Goal: Task Accomplishment & Management: Manage account settings

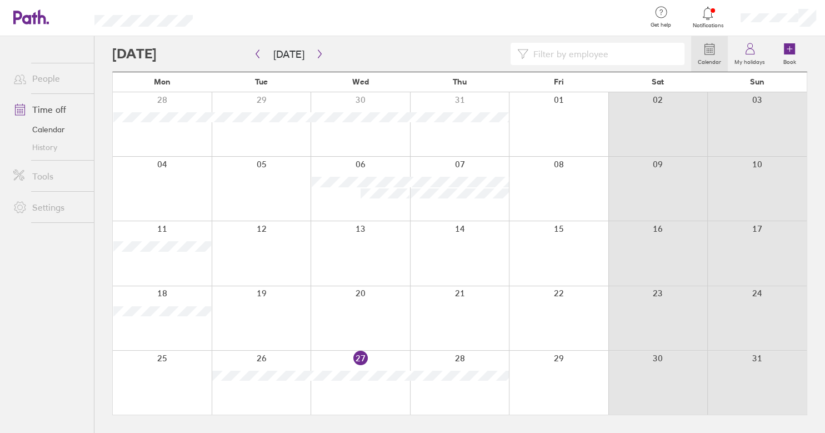
click at [561, 358] on div at bounding box center [558, 383] width 99 height 64
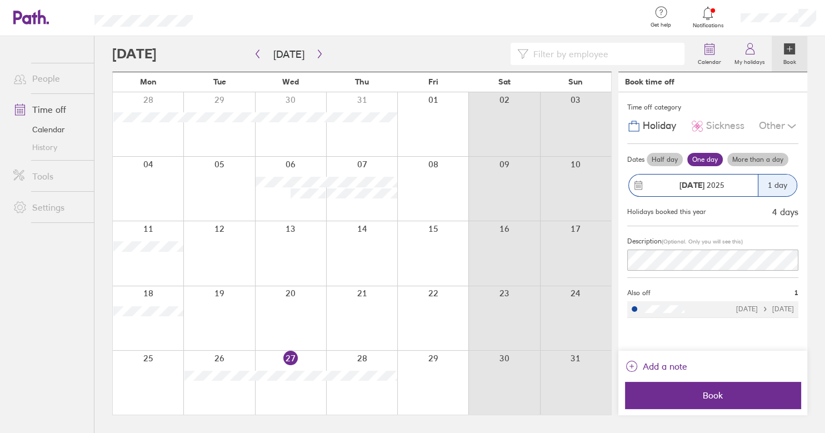
click at [702, 157] on label "One day" at bounding box center [705, 159] width 36 height 13
click at [0, 0] on input "One day" at bounding box center [0, 0] width 0 height 0
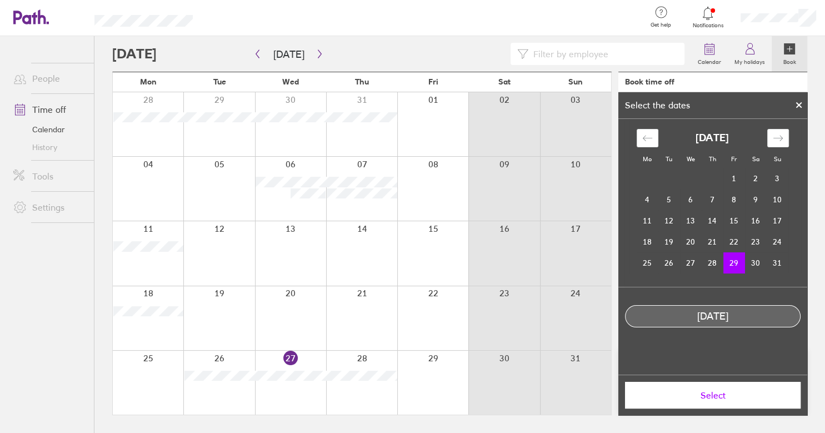
click at [709, 401] on button "Select" at bounding box center [713, 395] width 176 height 27
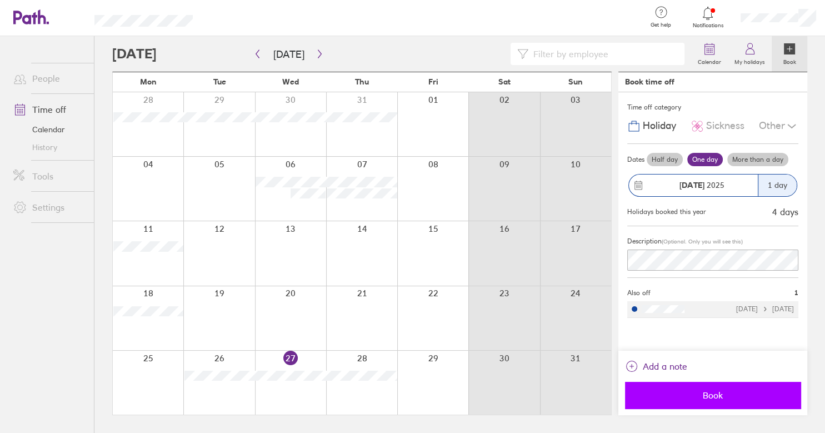
click at [721, 395] on span "Book" at bounding box center [713, 395] width 160 height 10
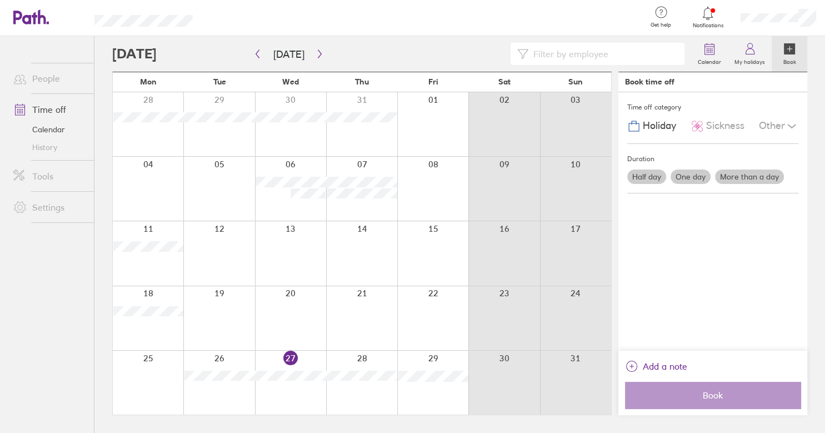
click at [757, 174] on label "More than a day" at bounding box center [749, 177] width 69 height 14
click at [0, 0] on input "More than a day" at bounding box center [0, 0] width 0 height 0
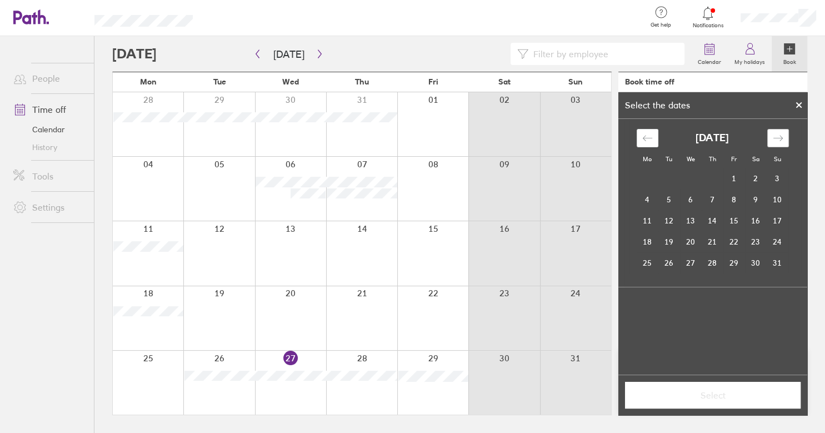
click at [779, 134] on icon "Move forward to switch to the next month." at bounding box center [778, 138] width 11 height 11
click at [667, 222] on td "14" at bounding box center [670, 220] width 22 height 21
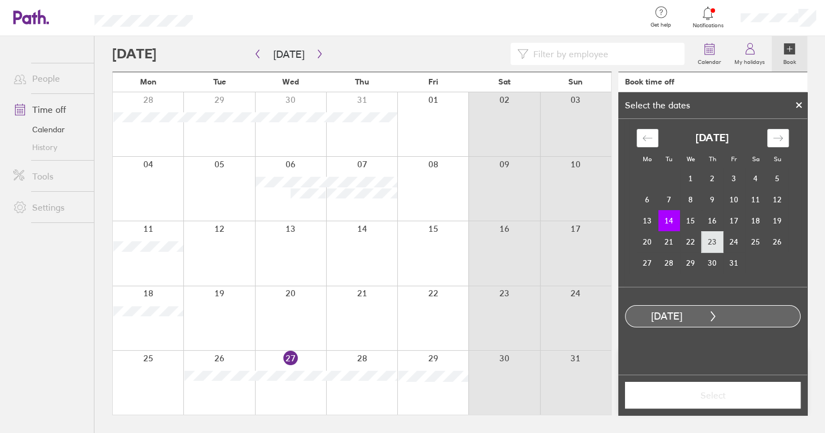
click at [712, 245] on td "23" at bounding box center [713, 241] width 22 height 21
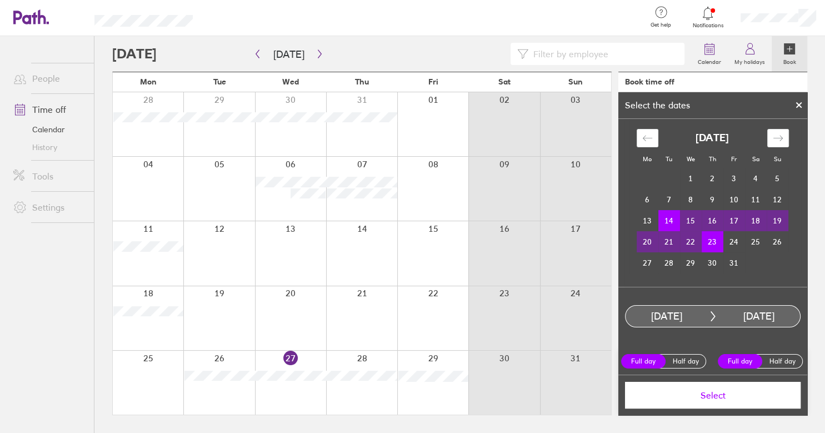
click at [684, 400] on span "Select" at bounding box center [713, 395] width 160 height 10
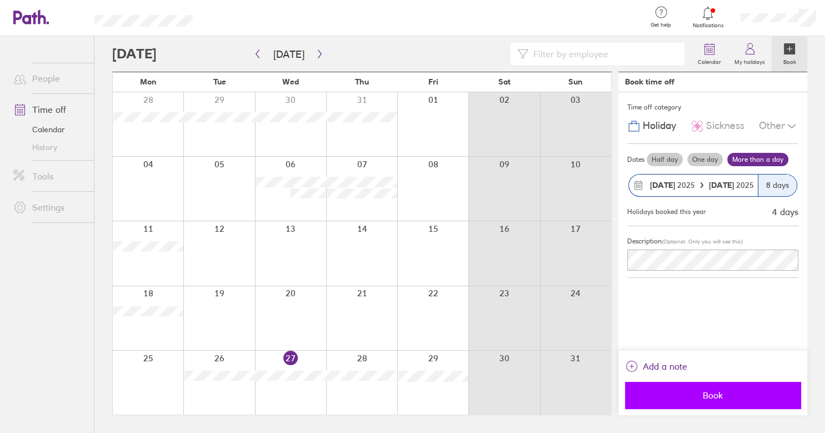
click at [685, 398] on span "Book" at bounding box center [713, 395] width 160 height 10
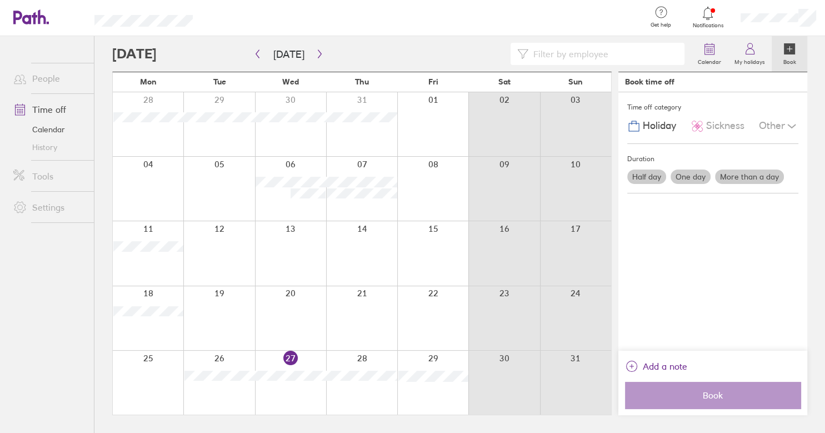
click at [50, 80] on link "People" at bounding box center [48, 78] width 89 height 22
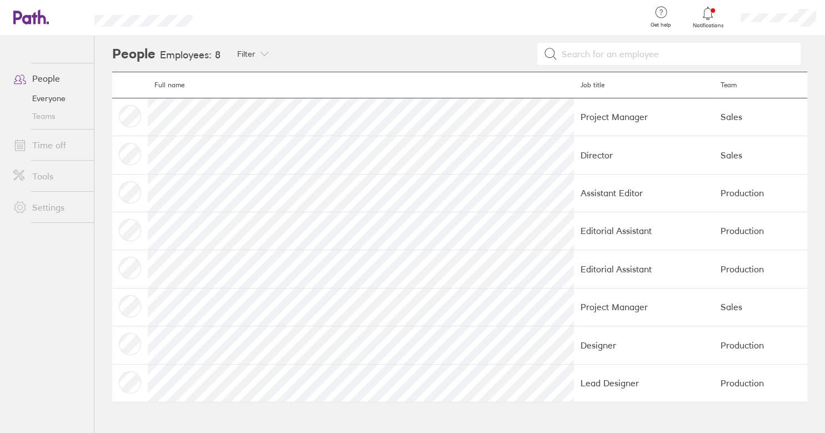
click at [132, 117] on td at bounding box center [130, 117] width 36 height 38
click at [47, 143] on link "Time off" at bounding box center [48, 145] width 89 height 22
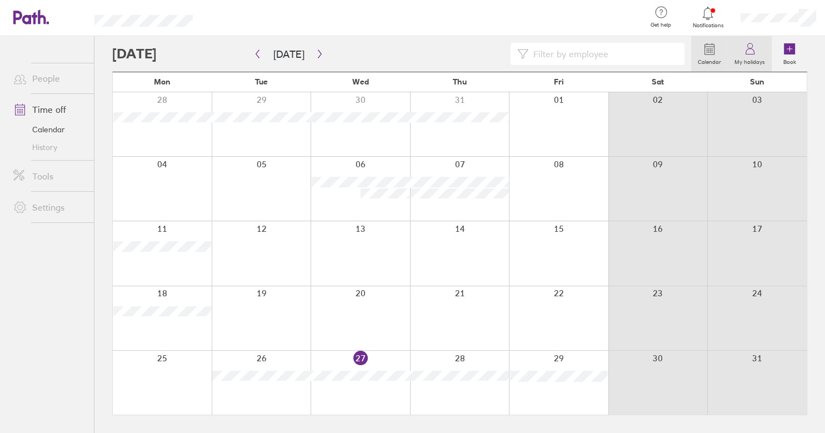
click at [751, 47] on icon at bounding box center [750, 48] width 13 height 13
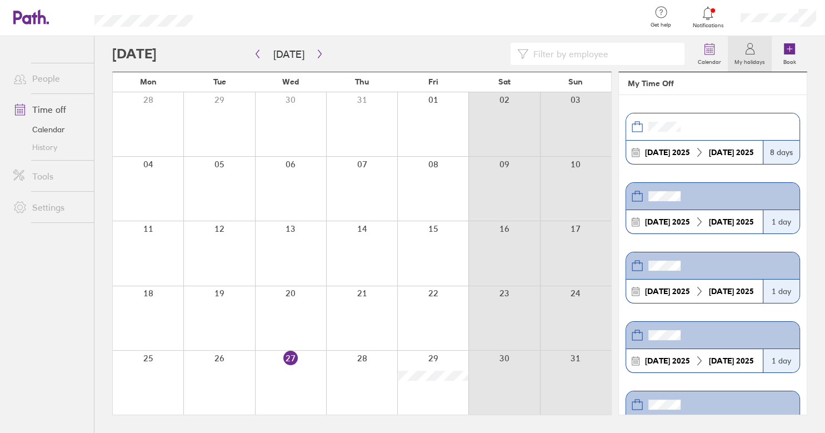
click at [52, 131] on link "Calendar" at bounding box center [48, 130] width 89 height 18
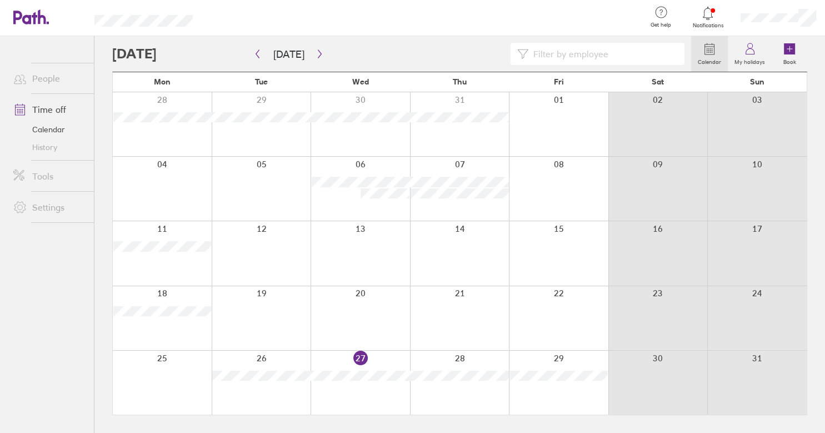
click at [44, 147] on link "History" at bounding box center [48, 147] width 89 height 18
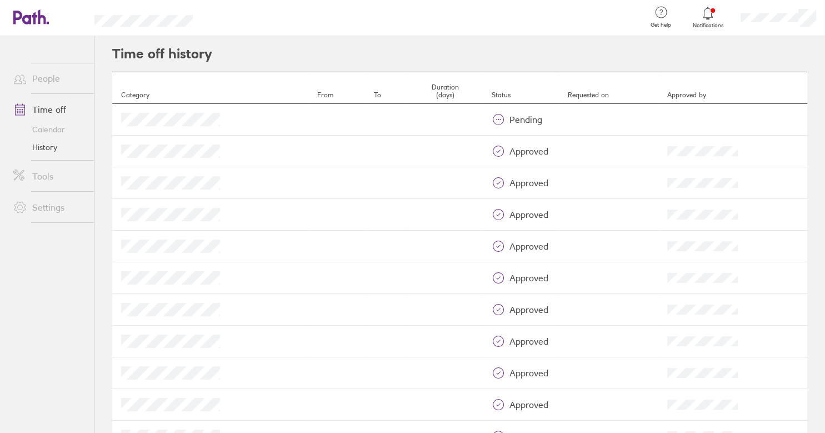
click at [42, 179] on link "Tools" at bounding box center [48, 176] width 89 height 22
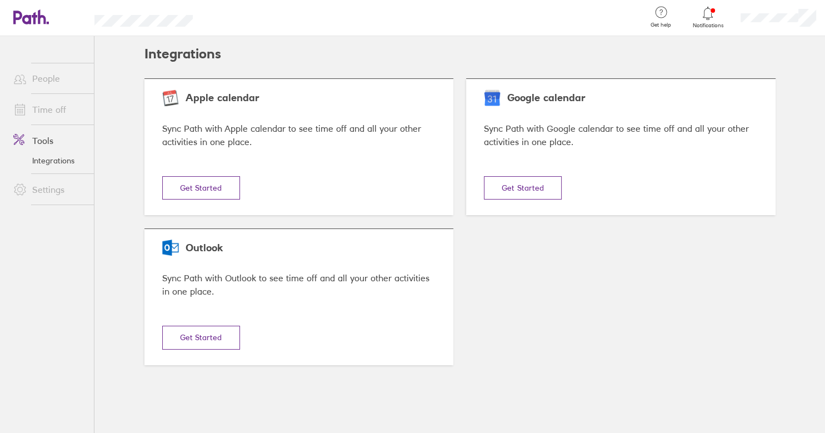
click at [52, 111] on link "Time off" at bounding box center [48, 109] width 89 height 22
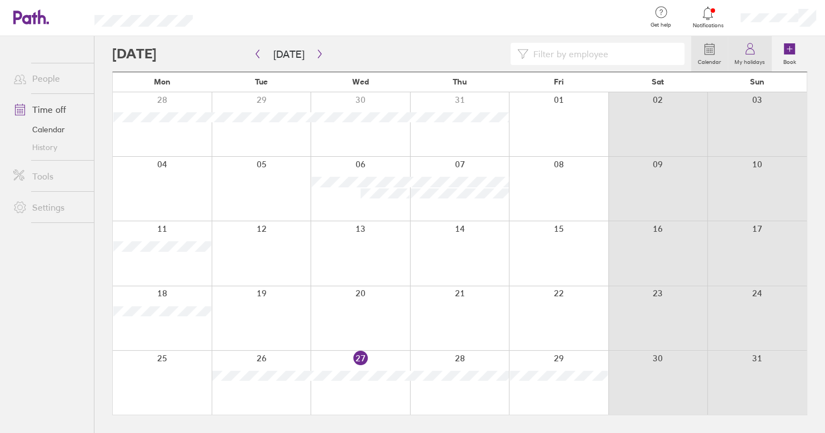
click at [755, 49] on icon at bounding box center [750, 48] width 13 height 13
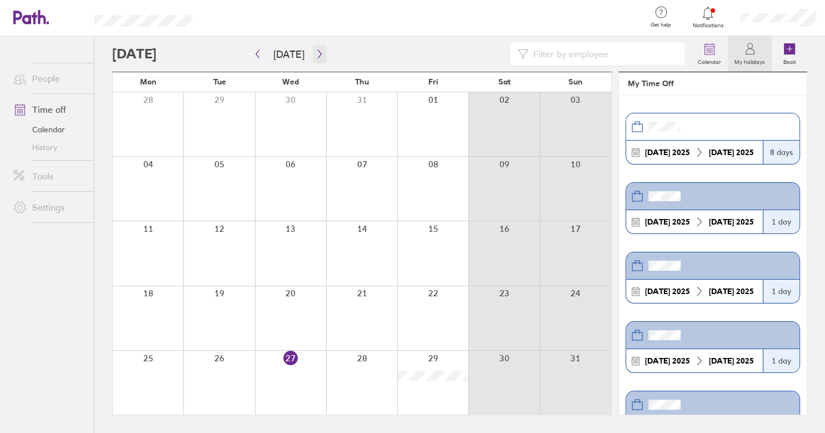
click at [317, 56] on icon "button" at bounding box center [320, 53] width 8 height 9
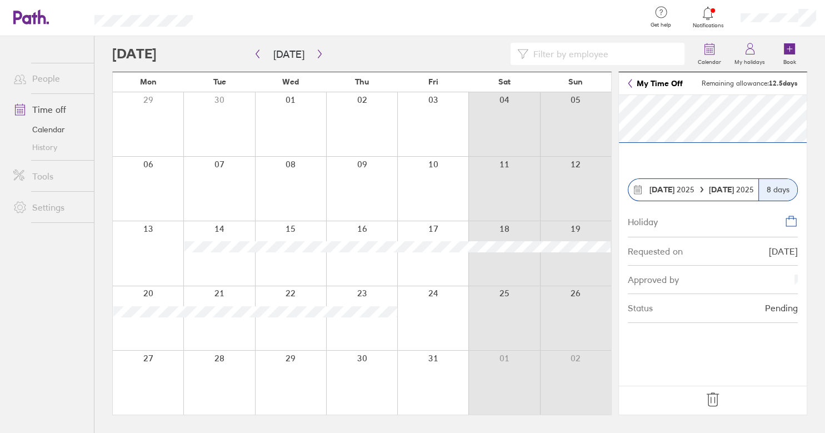
click at [711, 401] on icon at bounding box center [713, 399] width 12 height 13
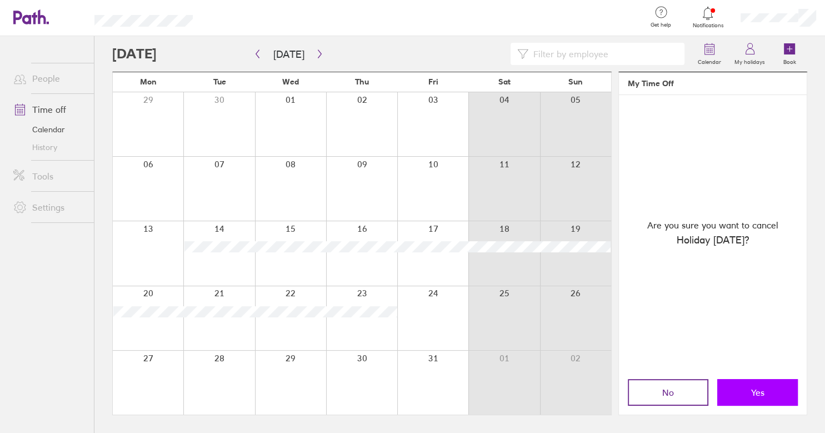
click at [738, 393] on button "Yes" at bounding box center [757, 392] width 81 height 27
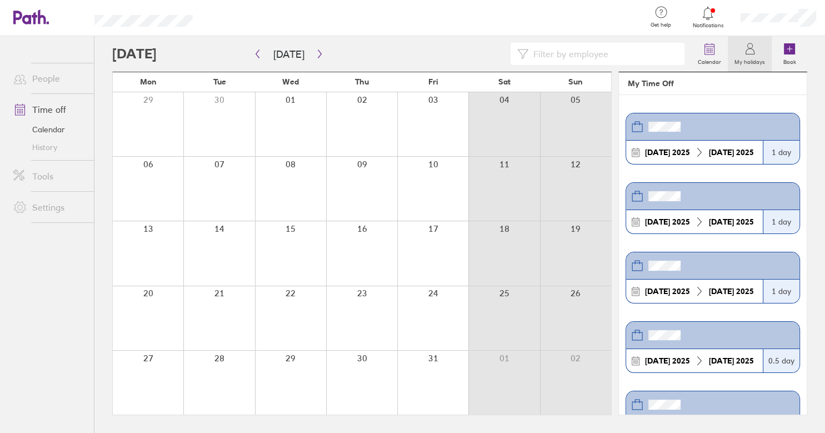
click at [206, 258] on div at bounding box center [218, 253] width 71 height 64
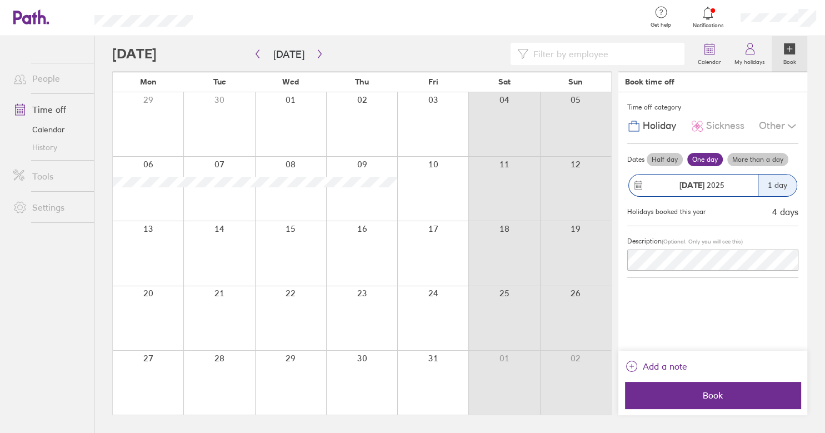
click at [758, 158] on label "More than a day" at bounding box center [758, 159] width 61 height 13
click at [0, 0] on input "More than a day" at bounding box center [0, 0] width 0 height 0
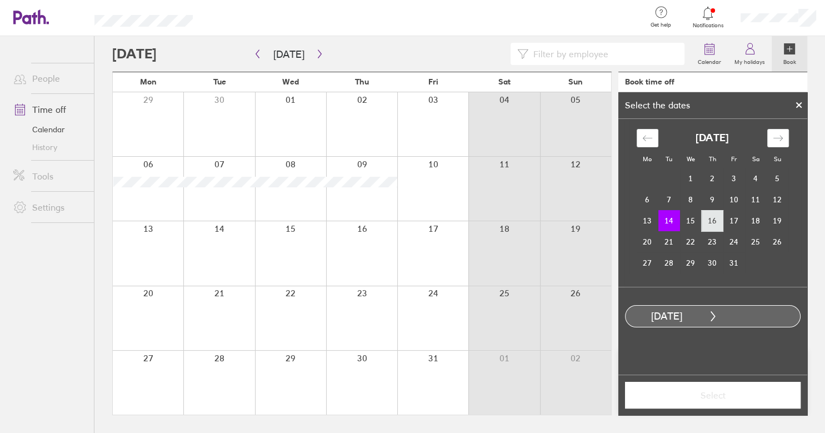
click at [714, 221] on td "16" at bounding box center [713, 220] width 22 height 21
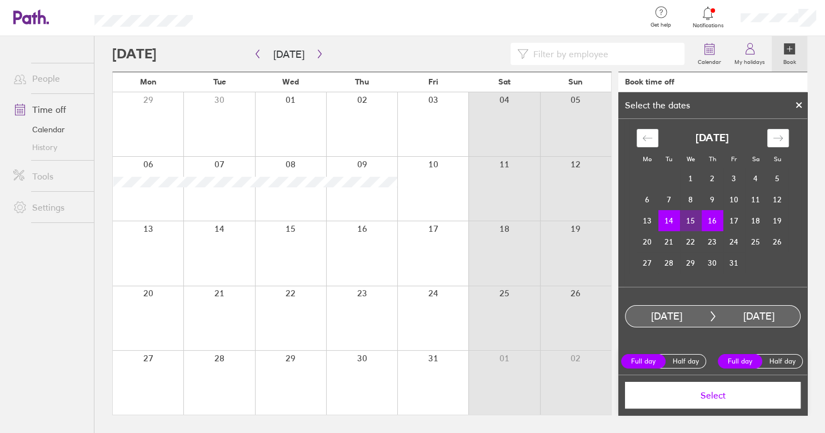
click at [714, 397] on span "Select" at bounding box center [713, 395] width 160 height 10
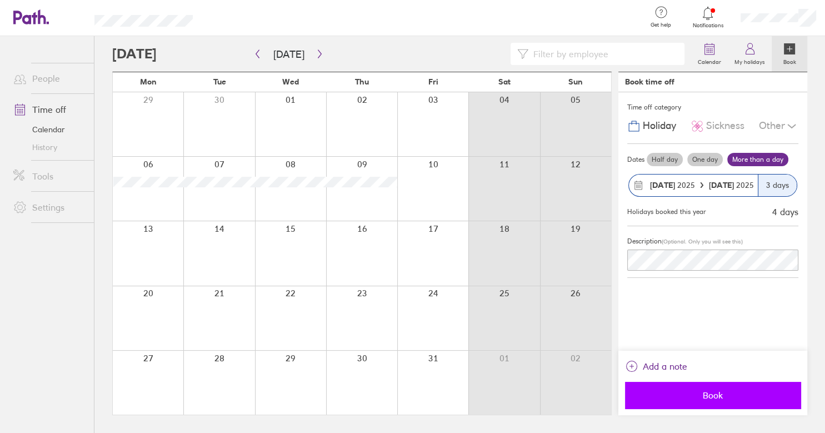
click at [714, 397] on span "Book" at bounding box center [713, 395] width 160 height 10
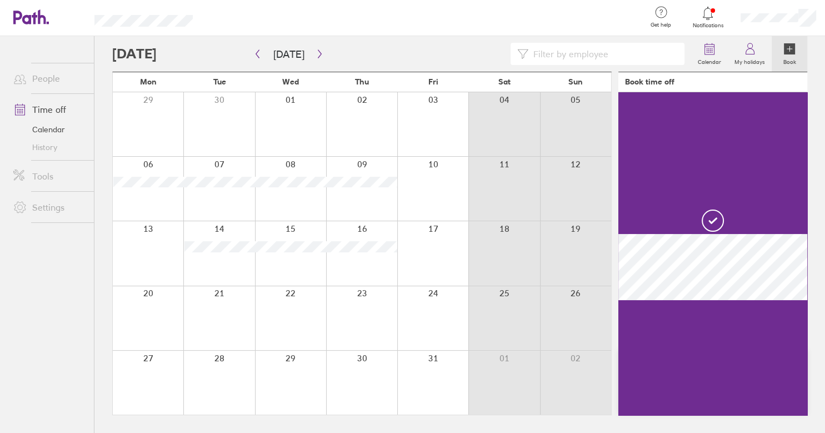
click at [153, 318] on div at bounding box center [148, 318] width 71 height 64
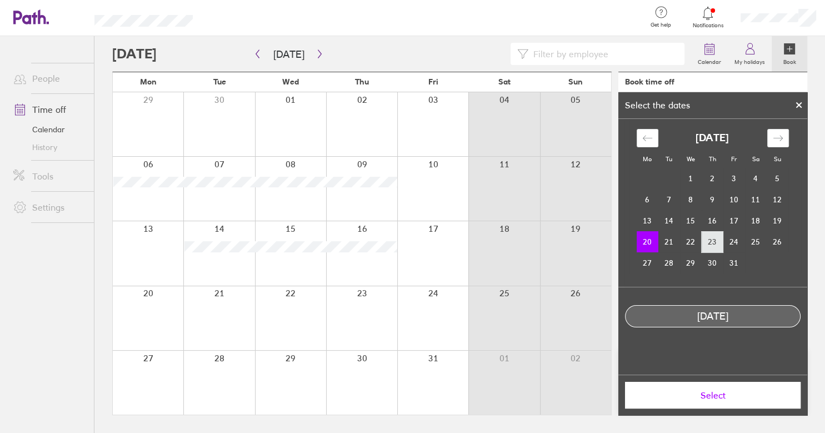
click at [716, 243] on td "23" at bounding box center [713, 241] width 22 height 21
click at [650, 242] on td "20" at bounding box center [648, 241] width 22 height 21
click at [715, 245] on td "23" at bounding box center [713, 241] width 22 height 21
click at [800, 105] on icon at bounding box center [799, 105] width 4 height 4
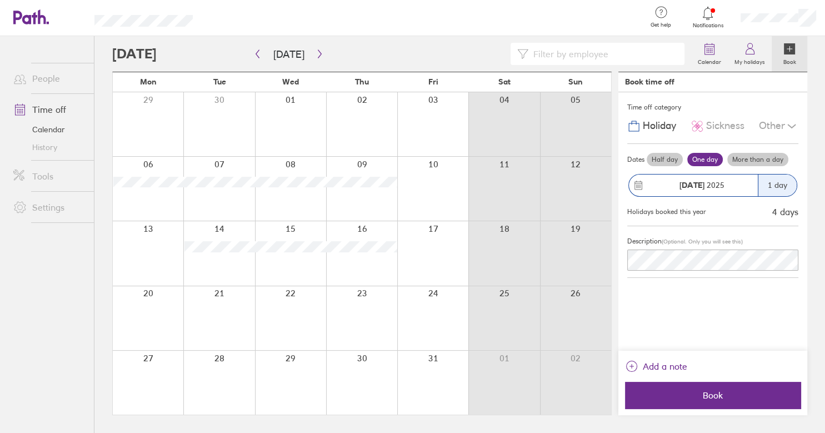
click at [746, 157] on label "More than a day" at bounding box center [758, 159] width 61 height 13
click at [0, 0] on input "More than a day" at bounding box center [0, 0] width 0 height 0
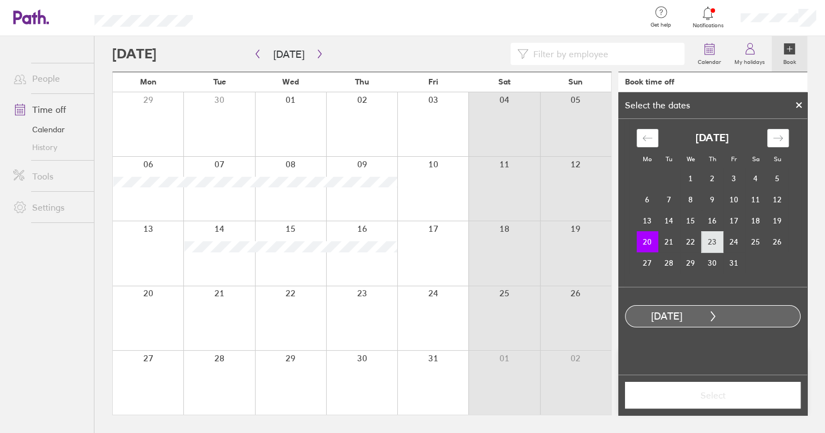
click at [711, 240] on td "23" at bounding box center [713, 241] width 22 height 21
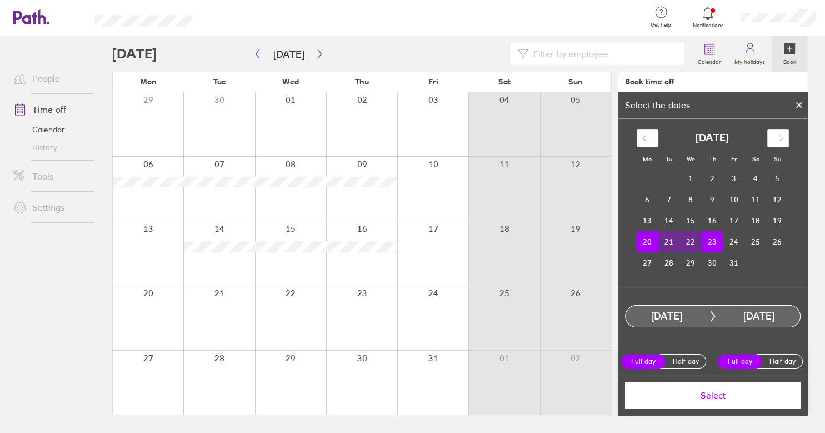
click at [720, 397] on span "Select" at bounding box center [713, 395] width 160 height 10
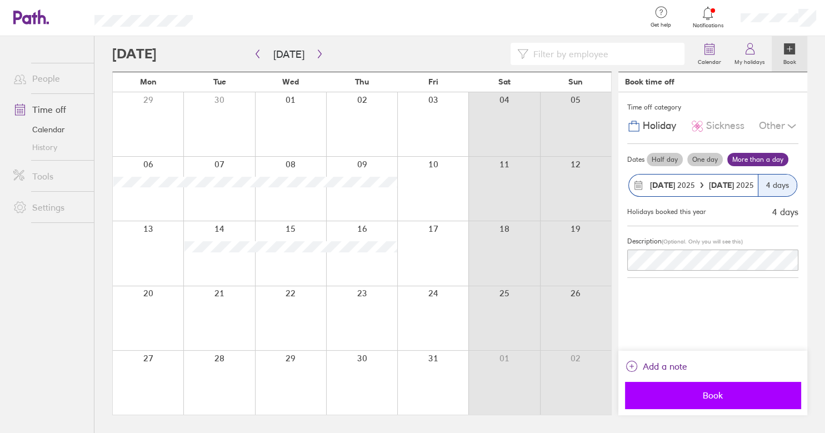
click at [716, 398] on span "Book" at bounding box center [713, 395] width 160 height 10
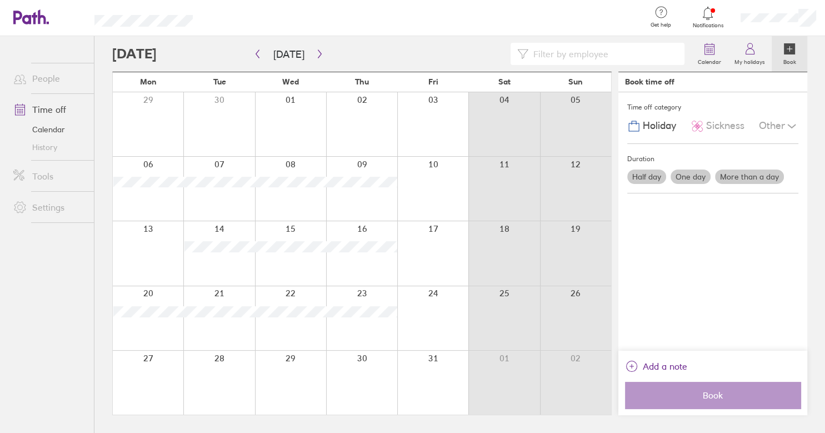
click at [54, 205] on link "Settings" at bounding box center [48, 207] width 89 height 22
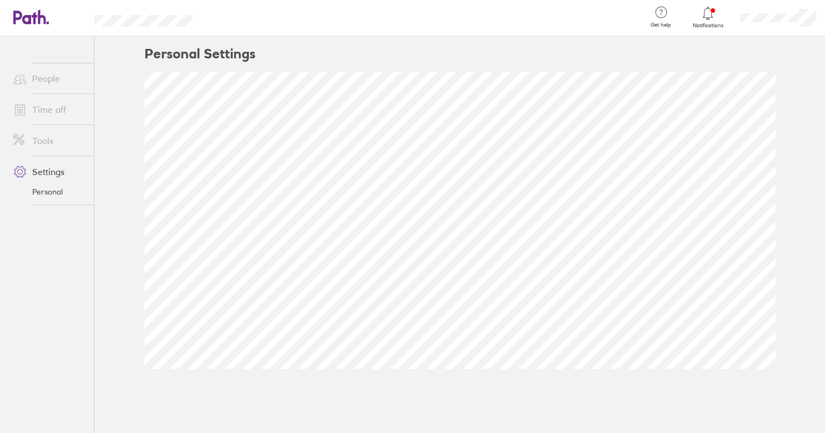
click at [54, 191] on link "Personal" at bounding box center [48, 192] width 89 height 18
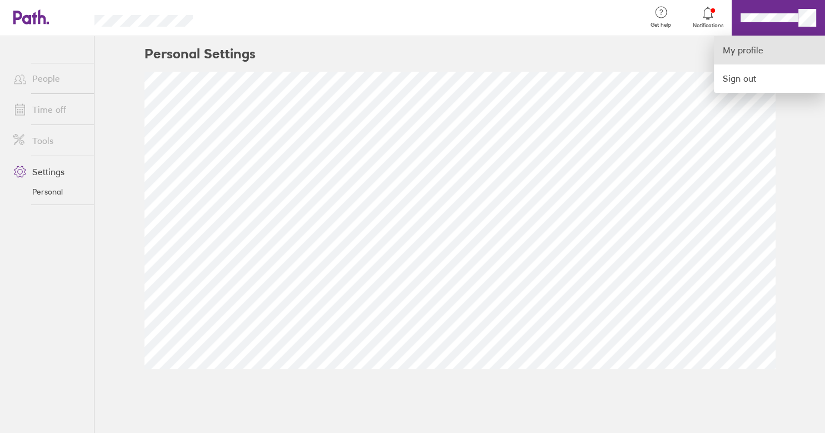
click at [748, 48] on link "My profile" at bounding box center [769, 50] width 111 height 28
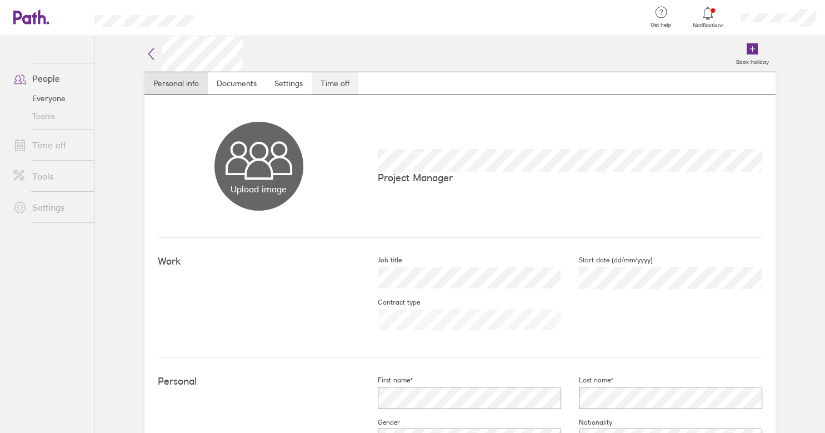
click at [338, 84] on link "Time off" at bounding box center [335, 83] width 47 height 22
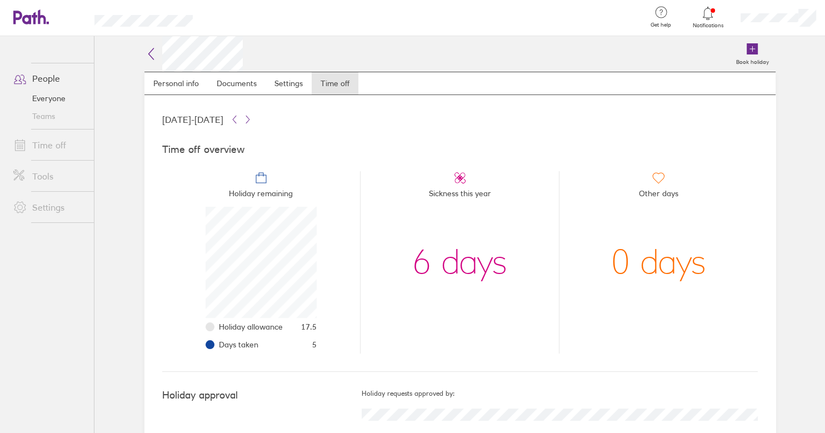
scroll to position [23, 0]
